Goal: Navigation & Orientation: Find specific page/section

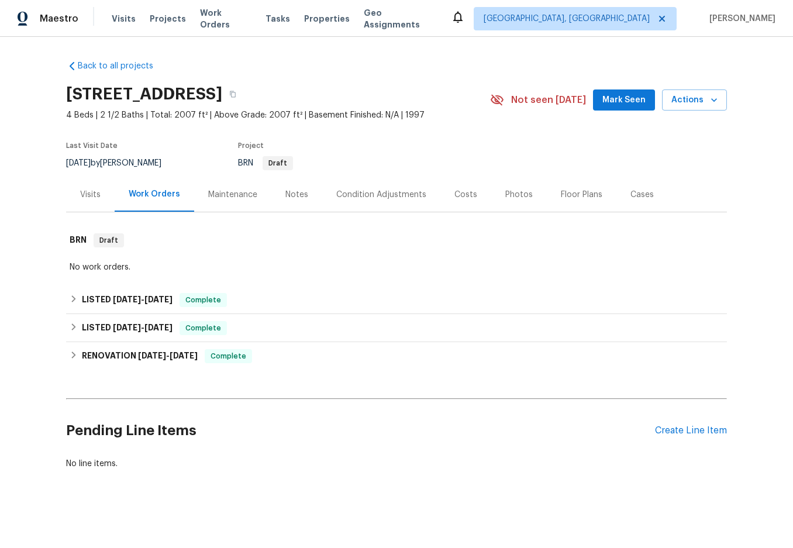
click at [239, 201] on div "Maintenance" at bounding box center [232, 194] width 77 height 34
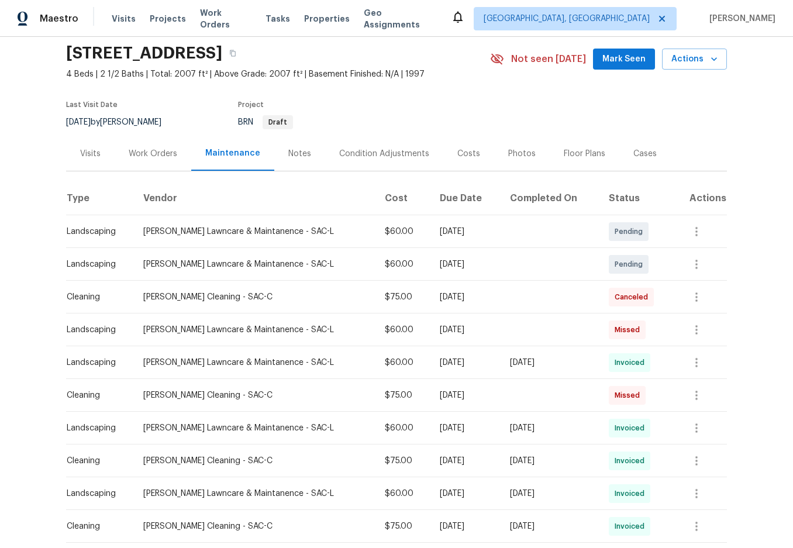
scroll to position [58, 0]
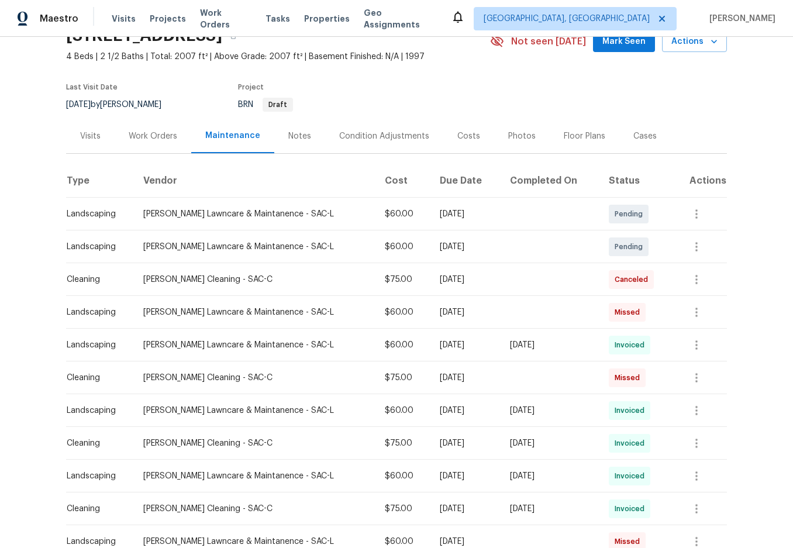
click at [628, 144] on div "Cases" at bounding box center [644, 136] width 51 height 34
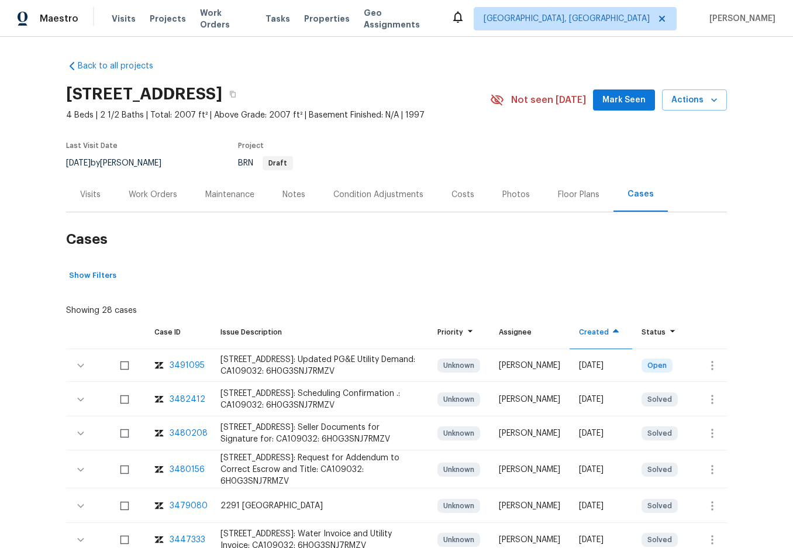
scroll to position [58, 0]
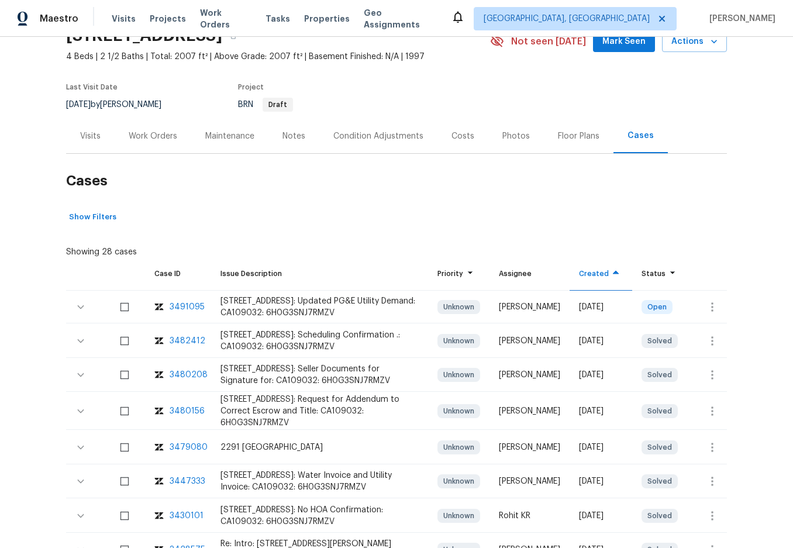
click at [95, 136] on div "Visits" at bounding box center [90, 136] width 20 height 12
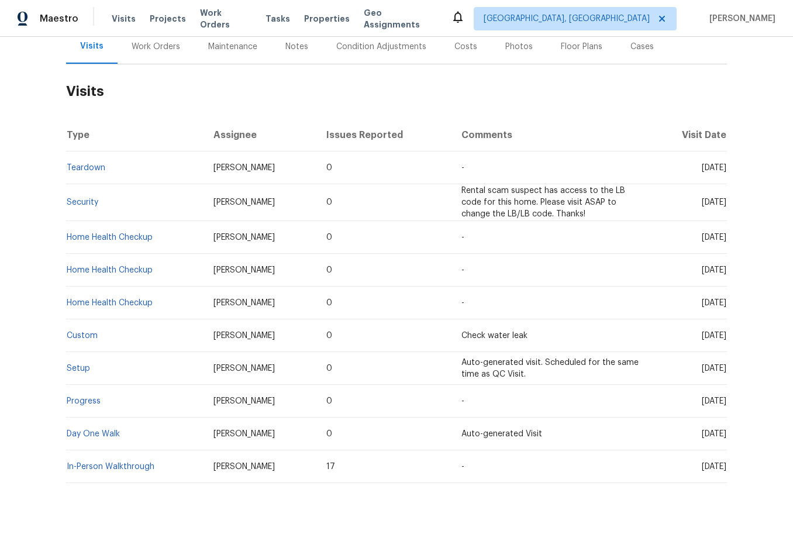
scroll to position [171, 0]
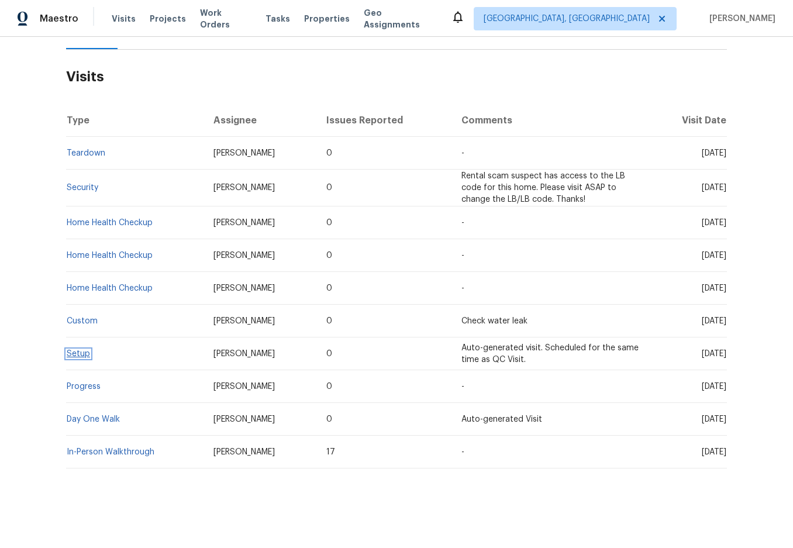
click at [72, 350] on link "Setup" at bounding box center [78, 354] width 23 height 8
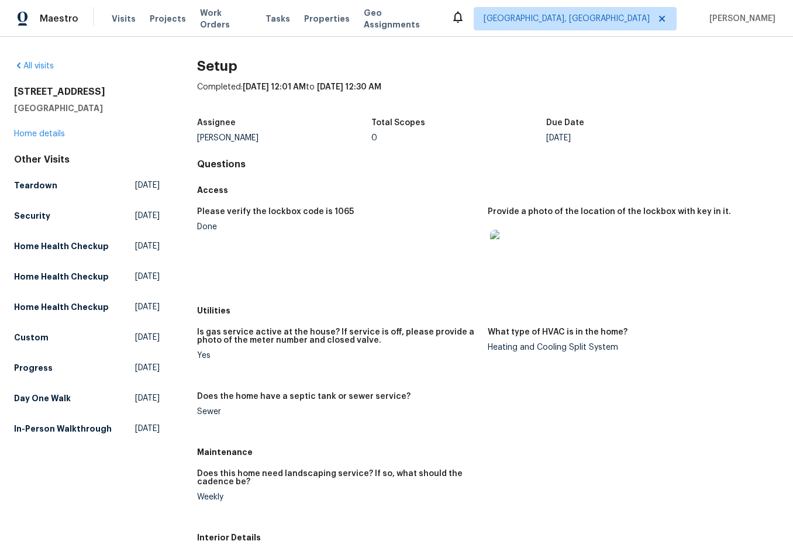
click at [513, 239] on img at bounding box center [508, 248] width 37 height 37
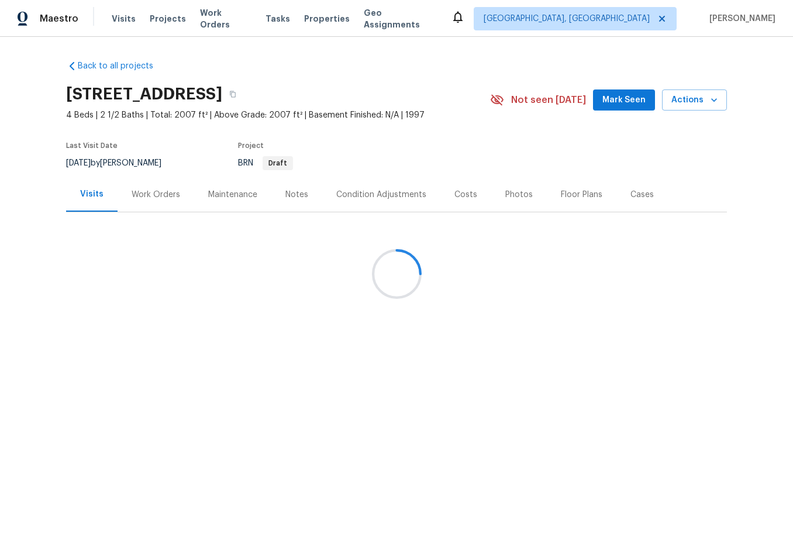
click at [625, 201] on div "Cases" at bounding box center [641, 194] width 51 height 34
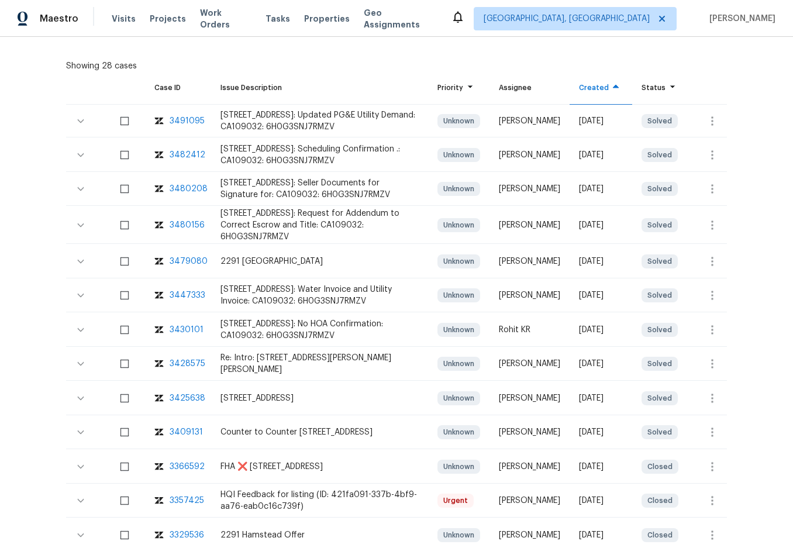
scroll to position [234, 0]
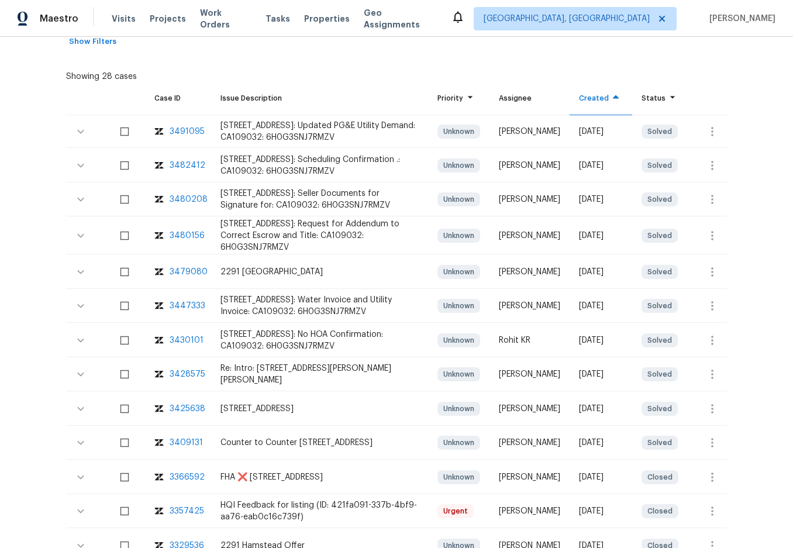
click at [185, 127] on div "3491095" at bounding box center [187, 132] width 35 height 12
